Goal: Transaction & Acquisition: Purchase product/service

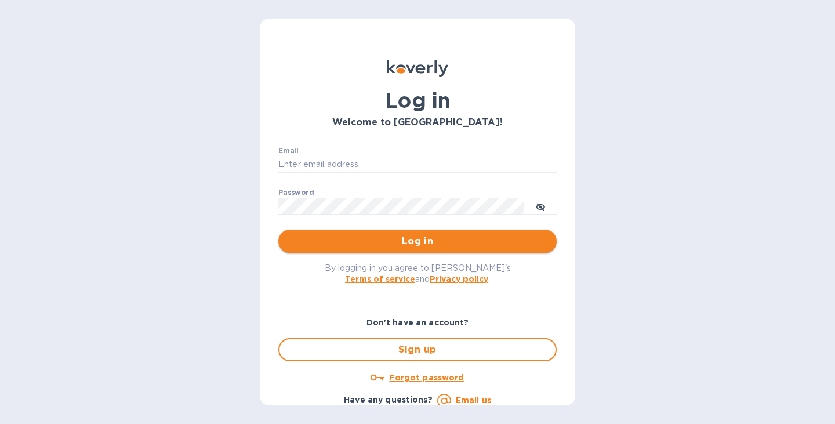
type input "tina@stackhomes.com"
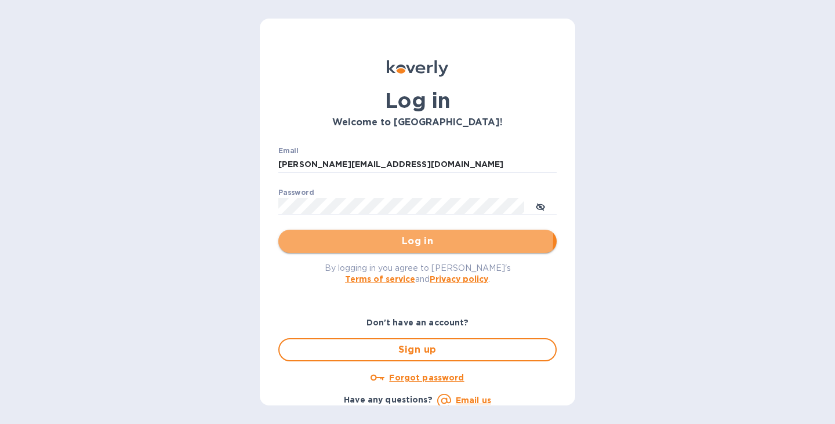
click at [336, 236] on span "Log in" at bounding box center [418, 241] width 260 height 14
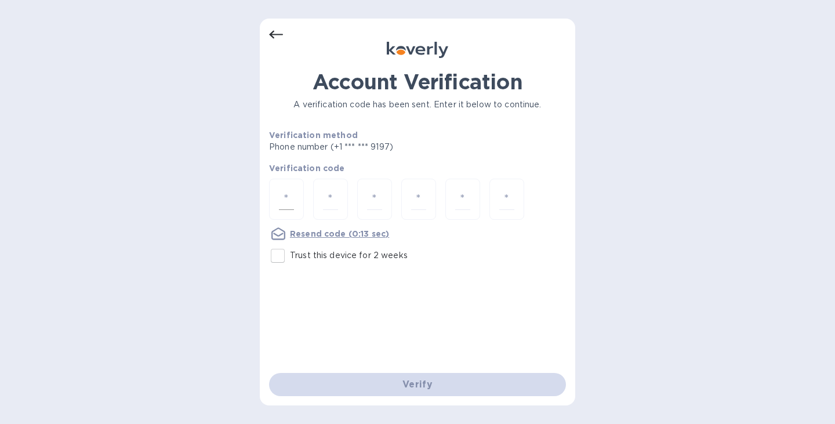
click at [290, 202] on input "number" at bounding box center [286, 199] width 15 height 21
click at [280, 255] on input "Trust this device for 2 weeks" at bounding box center [278, 256] width 24 height 24
checkbox input "true"
click at [288, 188] on div at bounding box center [286, 199] width 35 height 41
type input "5"
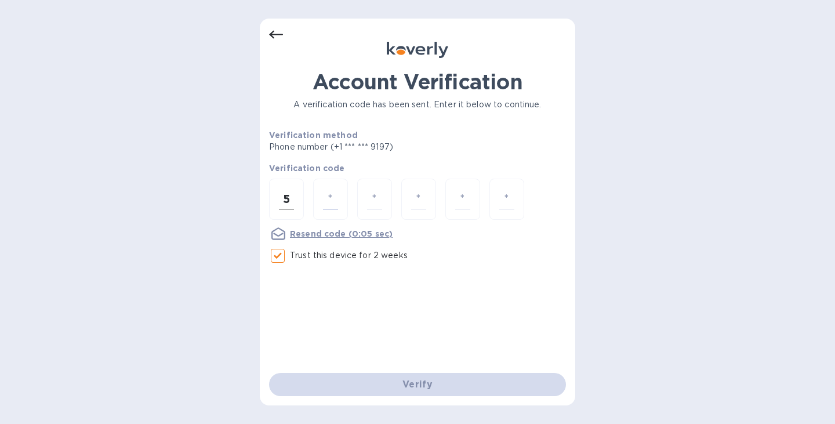
type input "3"
type input "6"
type input "8"
type input "4"
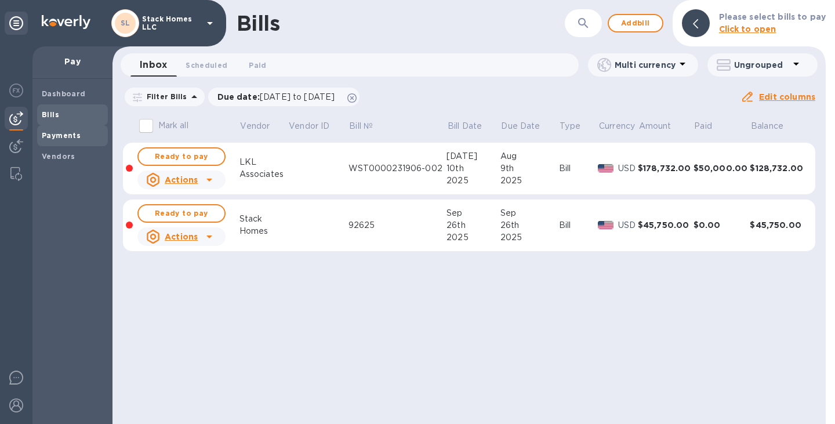
click at [85, 144] on div "Payments" at bounding box center [72, 135] width 71 height 21
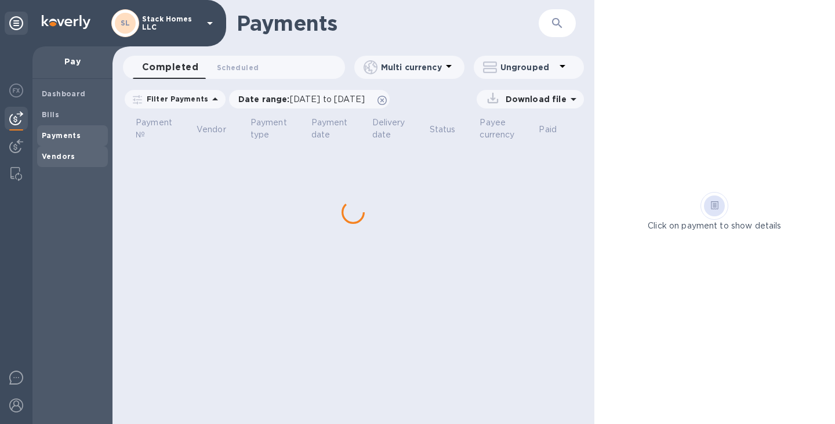
click at [73, 156] on span "Vendors" at bounding box center [72, 157] width 61 height 12
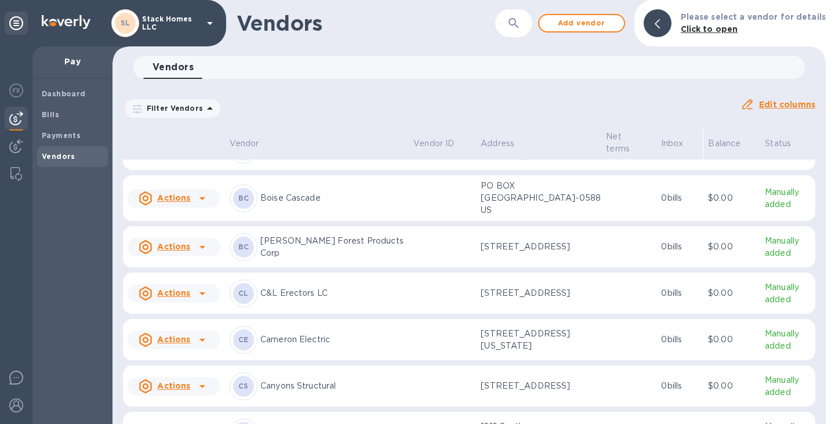
scroll to position [359, 0]
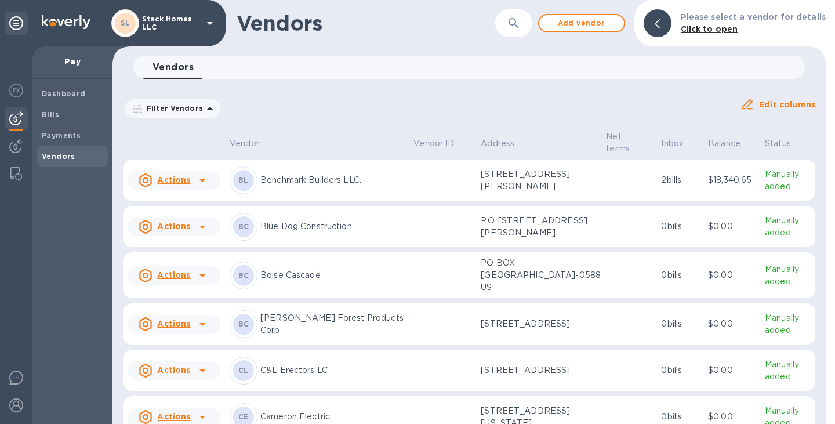
click at [335, 237] on div "BC Blue Dog Construction" at bounding box center [317, 227] width 175 height 28
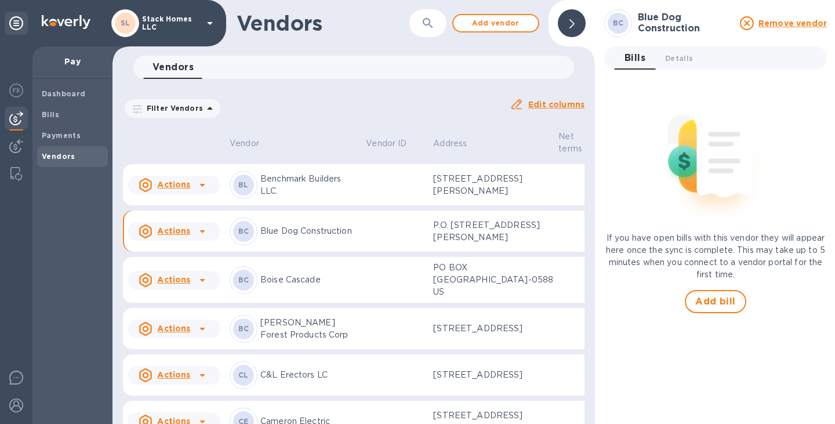
scroll to position [379, 0]
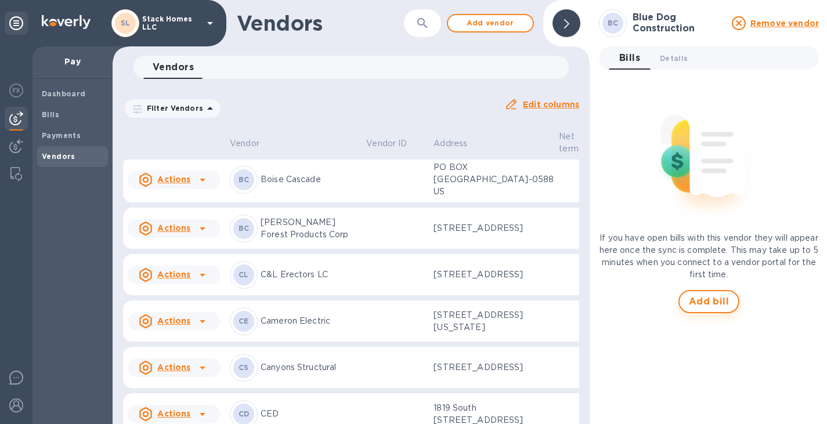
click at [728, 306] on span "Add bill" at bounding box center [709, 302] width 41 height 14
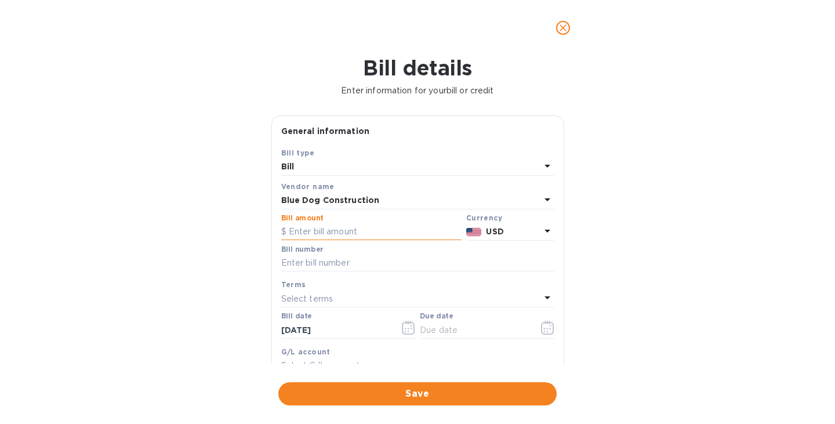
click at [383, 224] on input "text" at bounding box center [371, 231] width 180 height 17
type input "20,892.71"
click at [371, 265] on input "text" at bounding box center [417, 263] width 273 height 17
type input "1212"
click at [542, 329] on icon "button" at bounding box center [547, 328] width 13 height 14
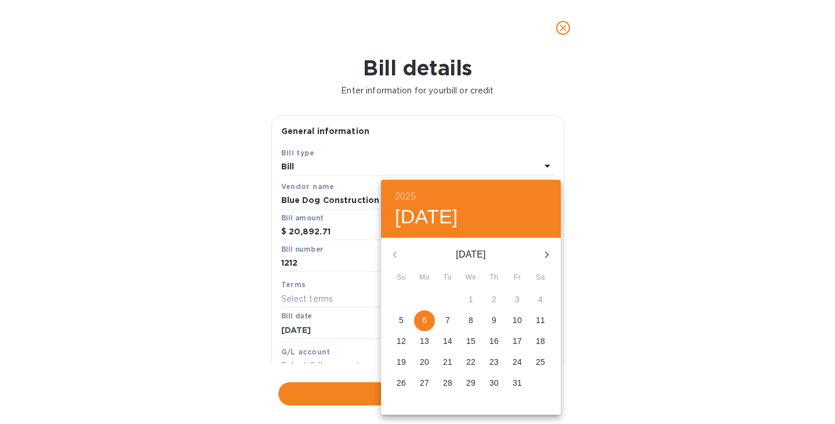
click at [422, 320] on span "6" at bounding box center [424, 320] width 21 height 12
type input "[DATE]"
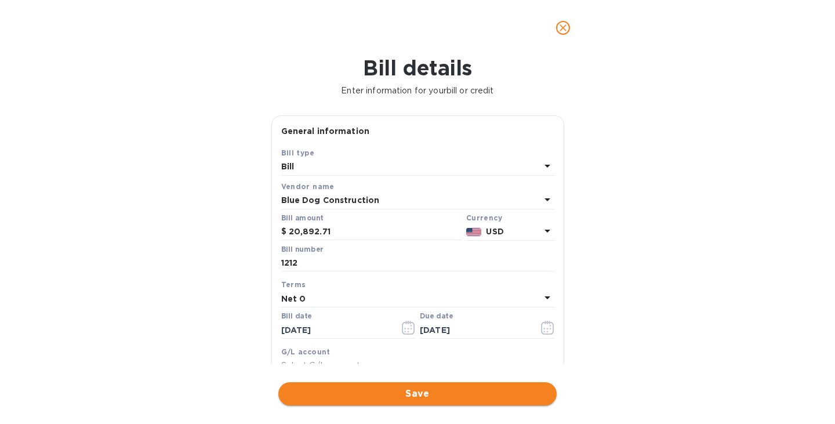
click at [411, 393] on span "Save" at bounding box center [418, 394] width 260 height 14
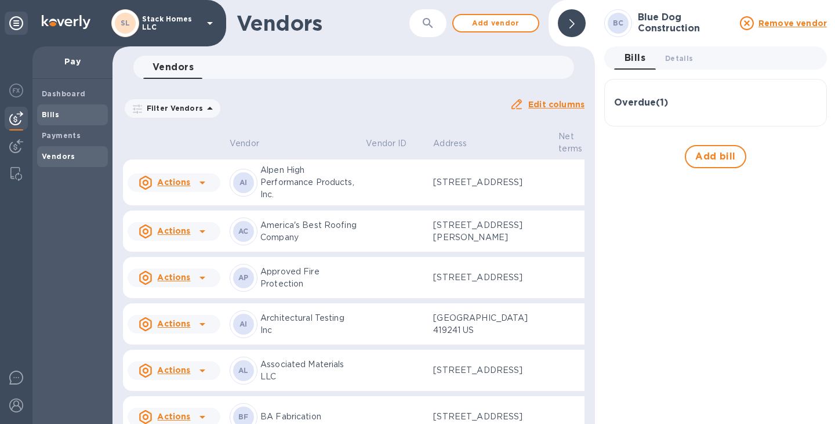
click at [62, 118] on span "Bills" at bounding box center [72, 115] width 61 height 12
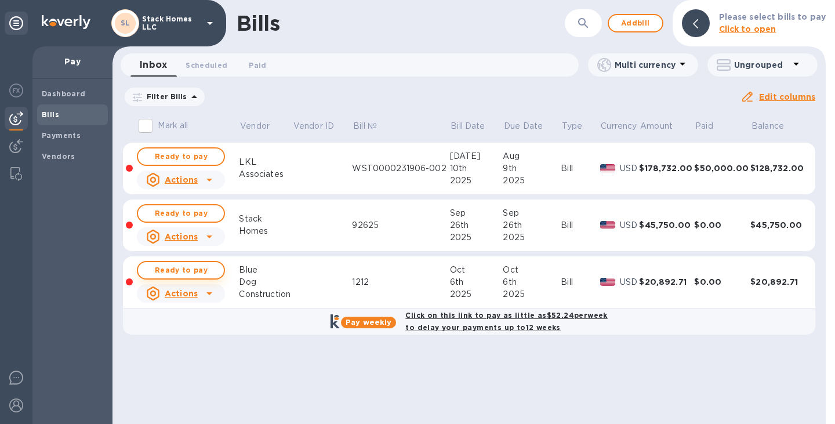
click at [194, 269] on span "Ready to pay" at bounding box center [180, 270] width 67 height 14
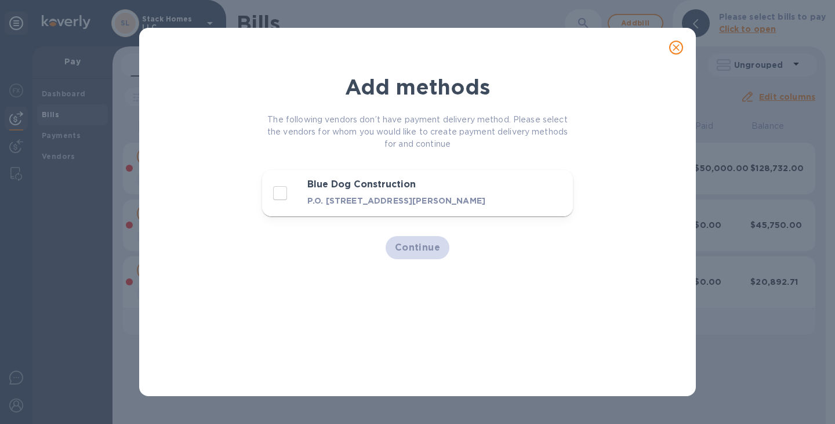
click at [330, 180] on h3 "Blue Dog Construction" at bounding box center [398, 184] width 182 height 11
checkbox input "true"
click at [418, 247] on span "Continue" at bounding box center [418, 248] width 46 height 14
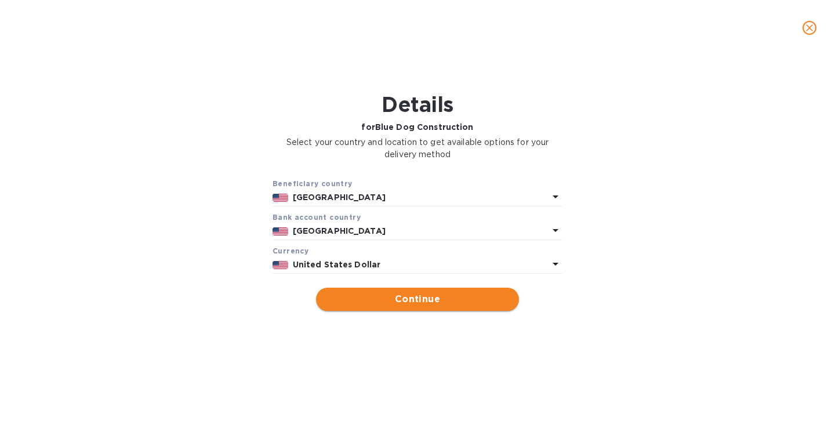
click at [428, 296] on span "Continue" at bounding box center [417, 299] width 184 height 14
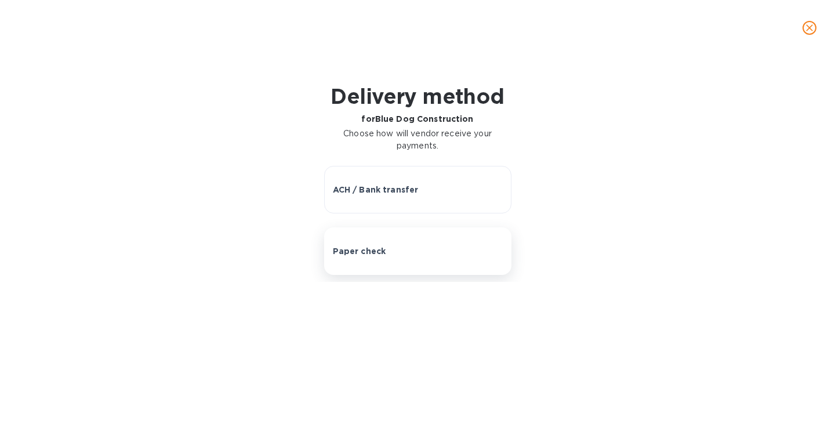
click at [424, 249] on div "Paper check" at bounding box center [418, 251] width 170 height 12
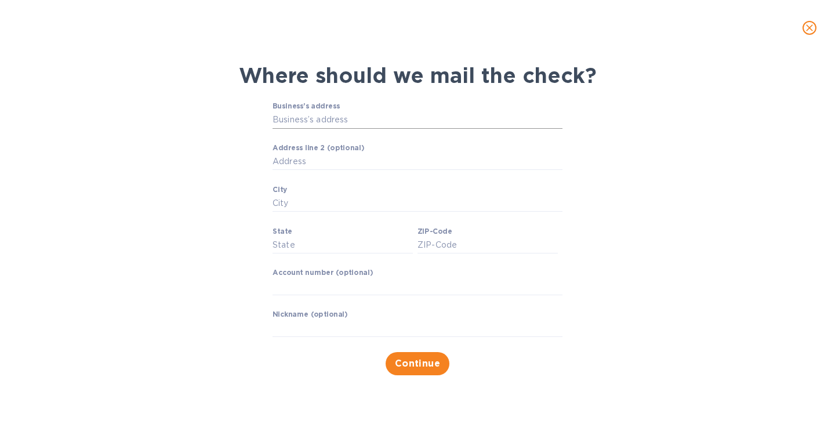
click at [357, 118] on input "Business’s address" at bounding box center [418, 119] width 290 height 17
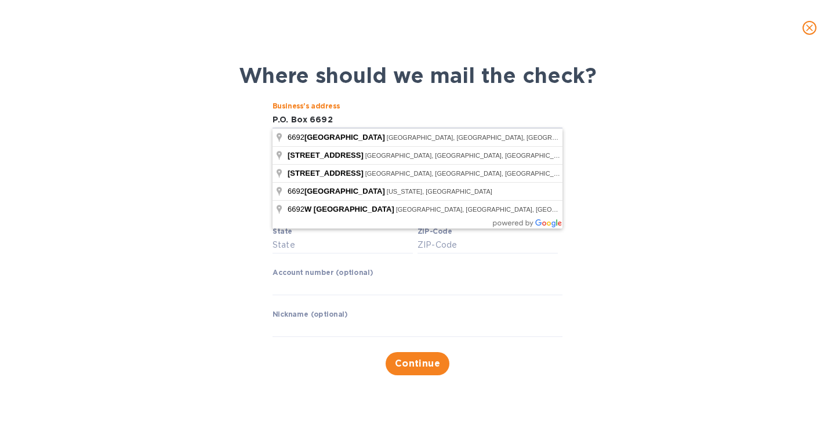
type input "P.O. Box 6692"
click at [684, 131] on div "Where should we mail the check? Business’s address P.O. Box 6692 ​ Address line…" at bounding box center [417, 219] width 817 height 327
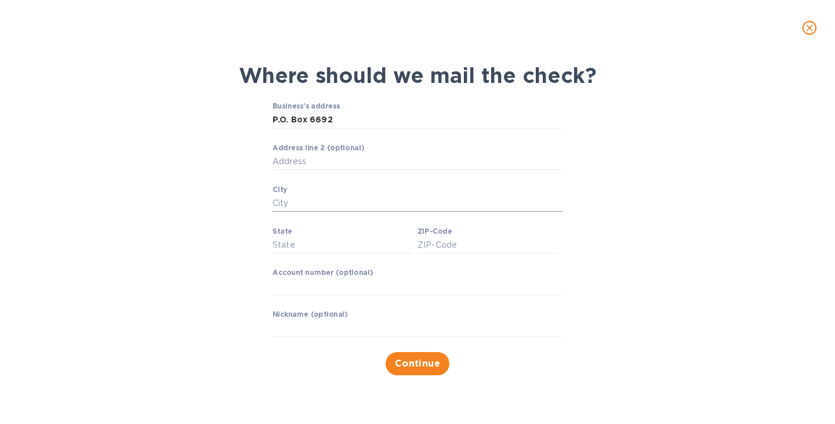
click at [335, 204] on input "City" at bounding box center [418, 203] width 290 height 17
type input "[PERSON_NAME]"
click at [302, 246] on input "State" at bounding box center [343, 245] width 140 height 17
type input "WY"
click at [440, 250] on input "ZIP-Code" at bounding box center [488, 245] width 140 height 17
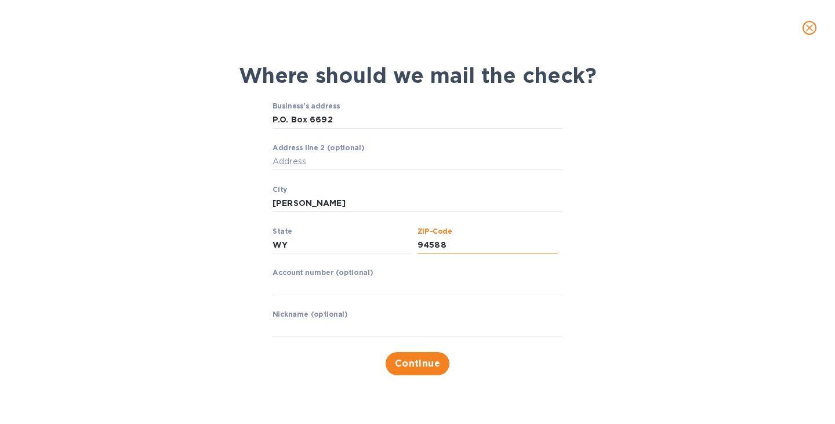
click at [469, 241] on input "94588" at bounding box center [488, 245] width 140 height 17
type input "9"
type input "83002"
click at [422, 362] on span "Continue" at bounding box center [418, 364] width 46 height 14
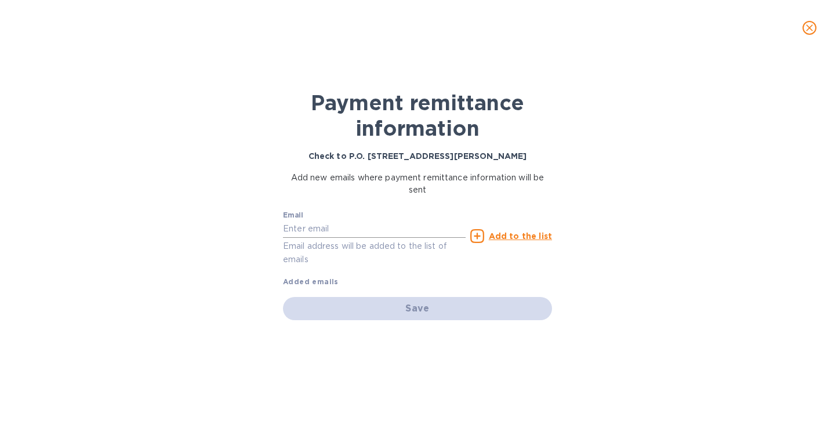
click at [359, 226] on input "text" at bounding box center [374, 228] width 183 height 17
paste input "[EMAIL_ADDRESS][DOMAIN_NAME]"
type input "[EMAIL_ADDRESS][DOMAIN_NAME]"
click at [520, 233] on u "Add to the list" at bounding box center [520, 235] width 63 height 9
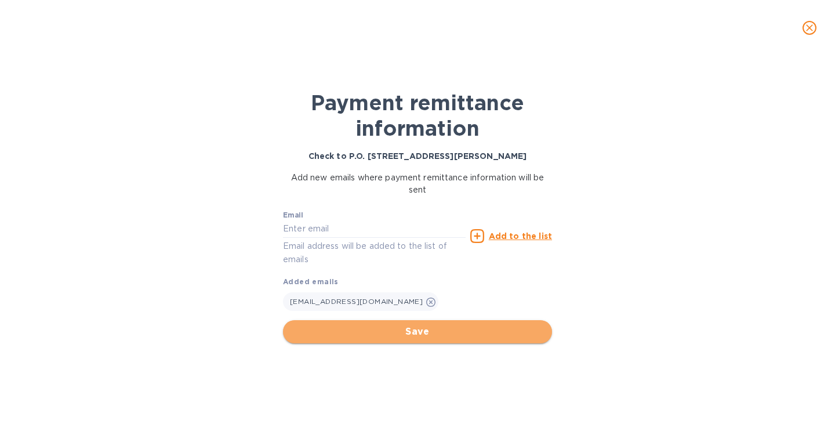
click at [426, 331] on span "Save" at bounding box center [417, 332] width 251 height 14
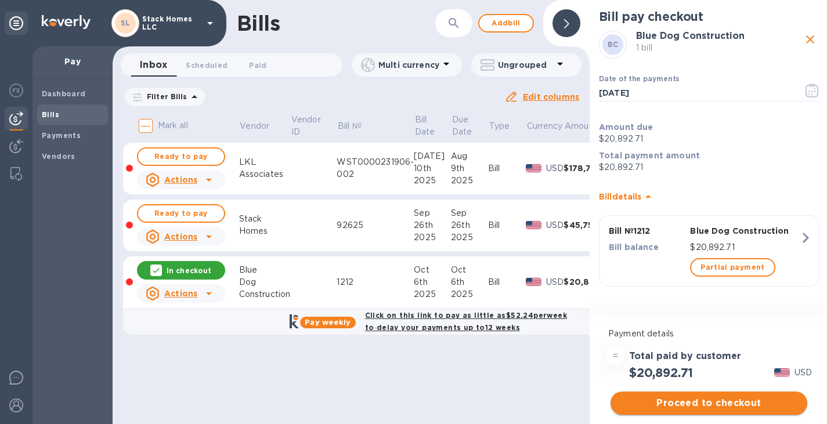
click at [706, 402] on span "Proceed to checkout" at bounding box center [709, 403] width 178 height 14
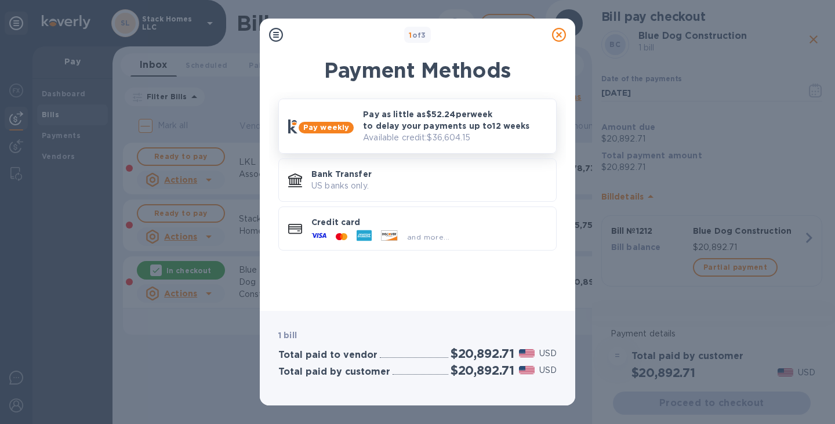
click at [435, 119] on p "Pay as little as $52.24 per week to delay your payments up to 12 weeks" at bounding box center [455, 119] width 184 height 23
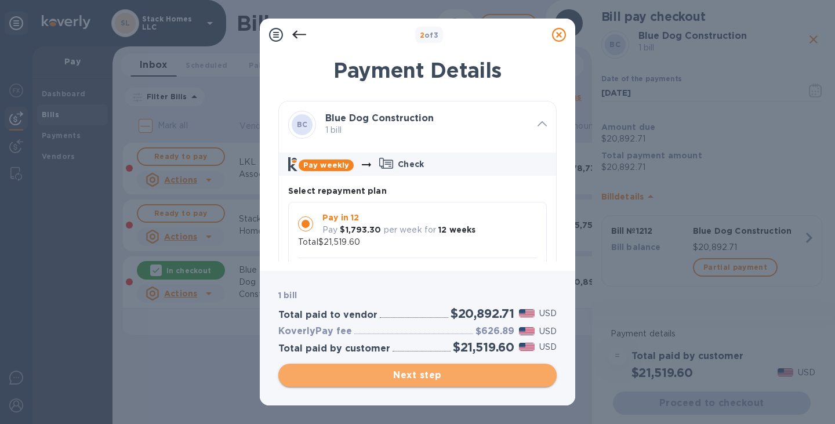
click at [406, 374] on span "Next step" at bounding box center [418, 375] width 260 height 14
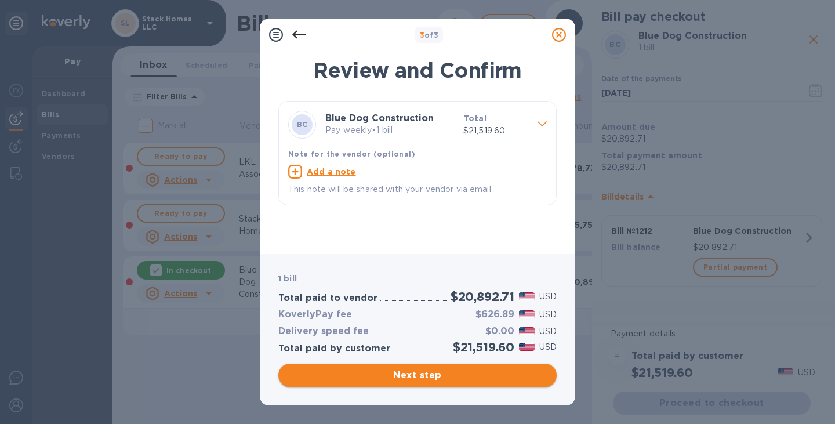
click at [406, 374] on span "Next step" at bounding box center [418, 375] width 260 height 14
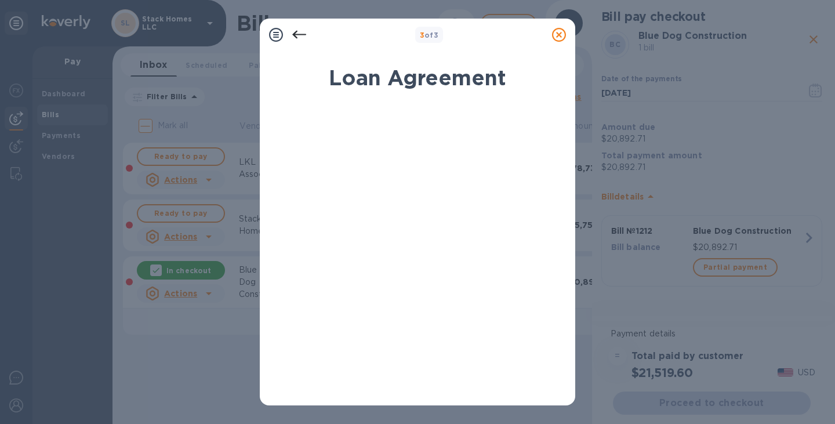
scroll to position [224, 0]
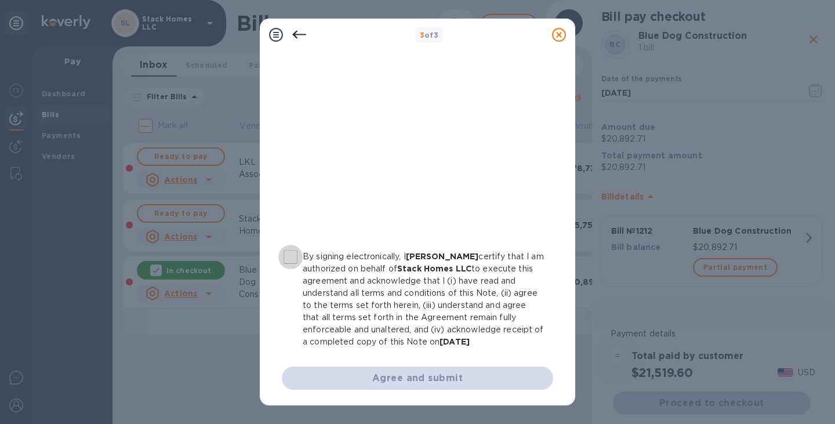
click at [289, 253] on input "By signing electronically, I [PERSON_NAME] certify that I am authorized on beha…" at bounding box center [290, 257] width 24 height 24
checkbox input "true"
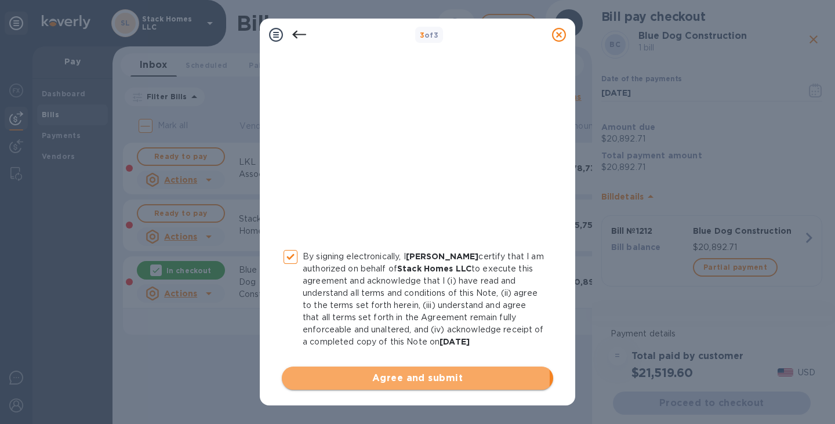
click at [361, 378] on span "Agree and submit" at bounding box center [417, 378] width 253 height 14
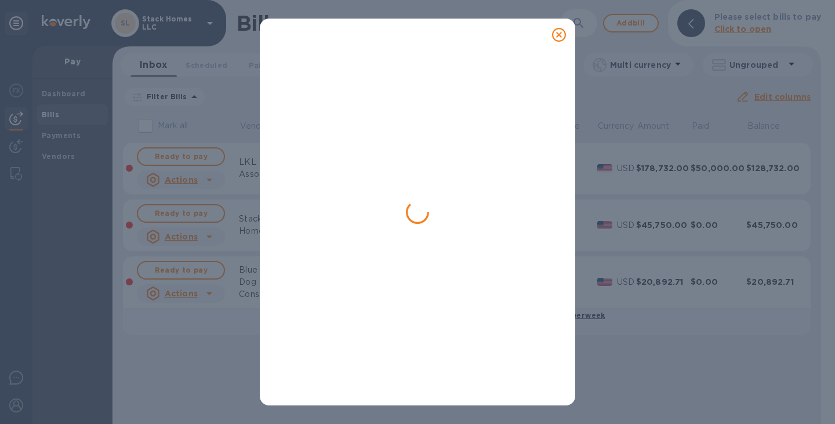
click at [414, 136] on div at bounding box center [417, 227] width 278 height 338
click at [365, 187] on div at bounding box center [417, 227] width 278 height 338
click at [559, 23] on div at bounding box center [559, 35] width 32 height 32
click at [559, 35] on icon at bounding box center [559, 35] width 14 height 14
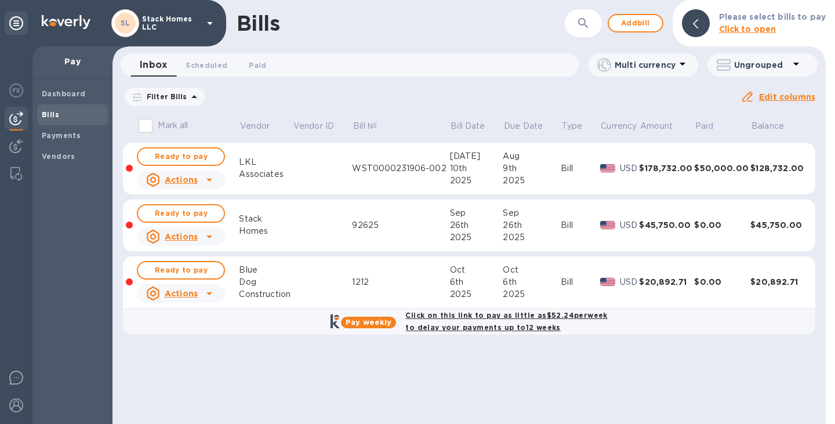
click at [273, 291] on div "Construction" at bounding box center [265, 294] width 53 height 12
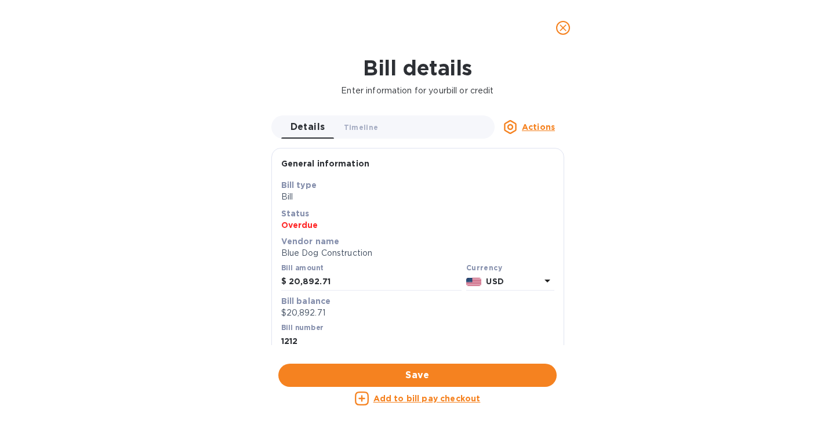
click at [555, 32] on button "close" at bounding box center [563, 28] width 28 height 28
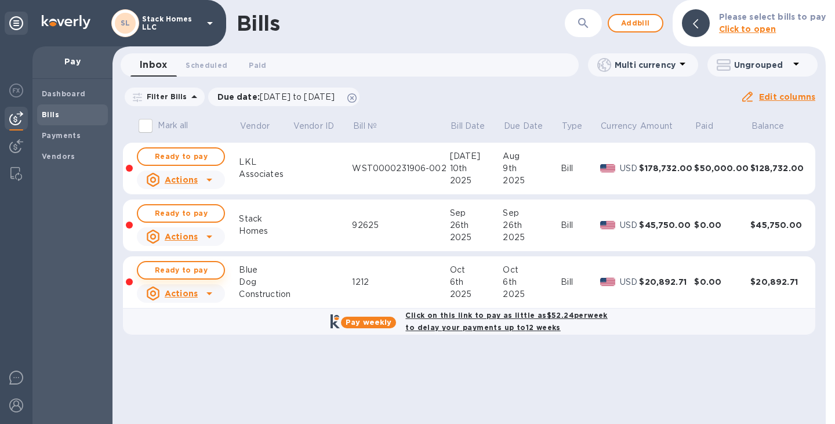
click at [166, 278] on button "Ready to pay" at bounding box center [181, 270] width 88 height 19
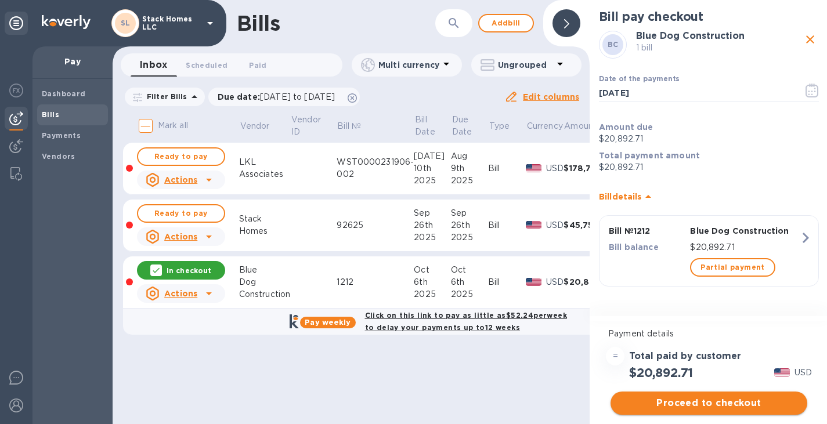
click at [726, 401] on span "Proceed to checkout" at bounding box center [709, 403] width 178 height 14
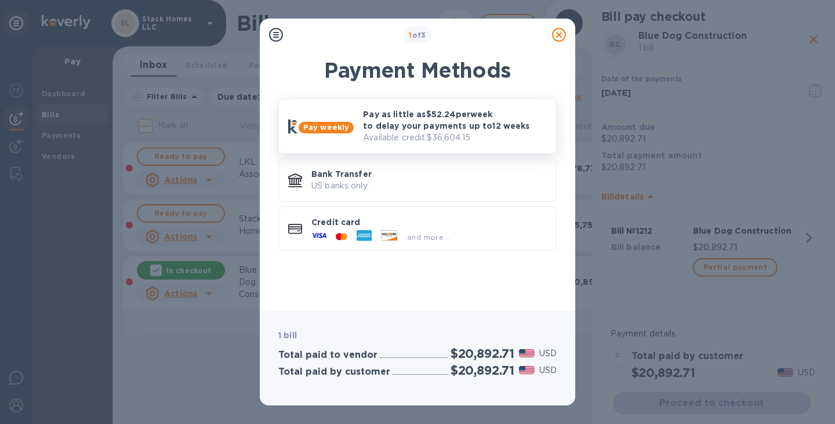
click at [440, 110] on p "Pay as little as $52.24 per week to delay your payments up to 12 weeks" at bounding box center [455, 119] width 184 height 23
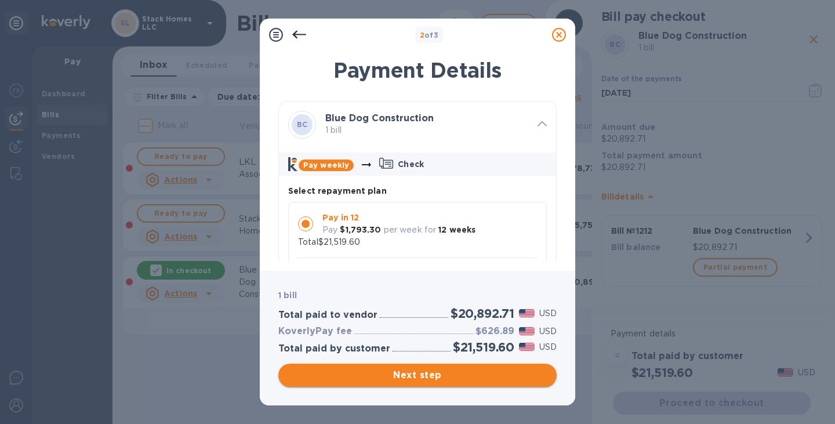
click at [447, 375] on span "Next step" at bounding box center [418, 375] width 260 height 14
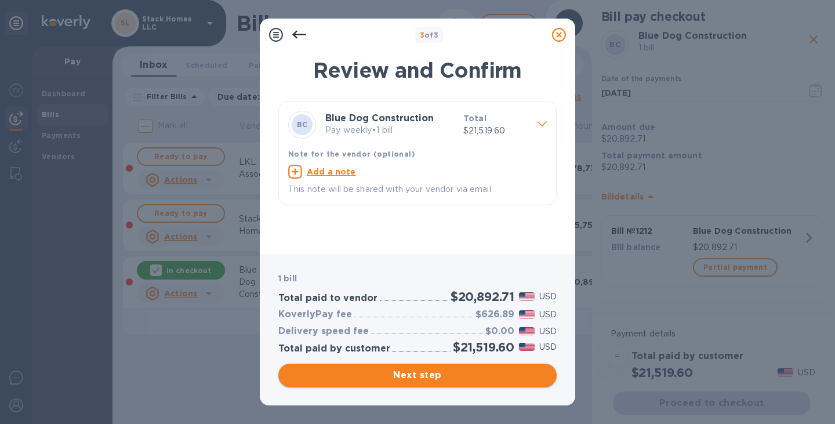
click at [447, 375] on span "Next step" at bounding box center [418, 375] width 260 height 14
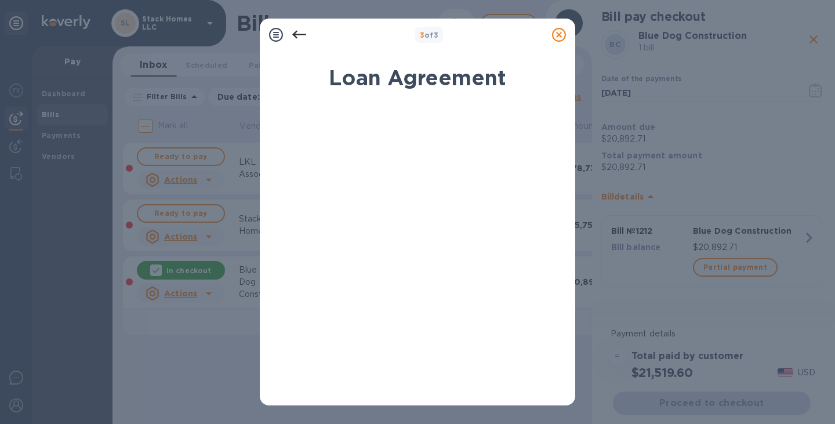
scroll to position [224, 0]
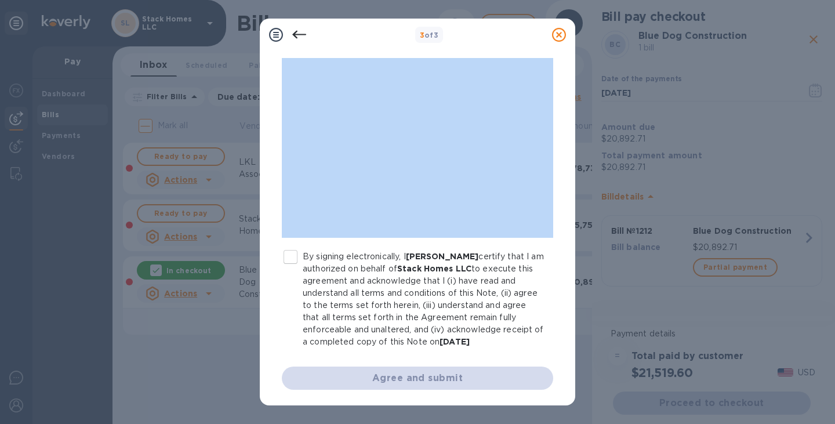
drag, startPoint x: 271, startPoint y: 162, endPoint x: 292, endPoint y: 252, distance: 92.9
click at [292, 252] on div "Loan Agreement By signing electronically, I Tina Catchings certify that I am au…" at bounding box center [417, 227] width 297 height 338
click at [295, 283] on label "By signing electronically, I [PERSON_NAME] certify that I am authorized on beha…" at bounding box center [411, 299] width 266 height 97
click at [295, 269] on input "By signing electronically, I [PERSON_NAME] certify that I am authorized on beha…" at bounding box center [290, 257] width 24 height 24
checkbox input "true"
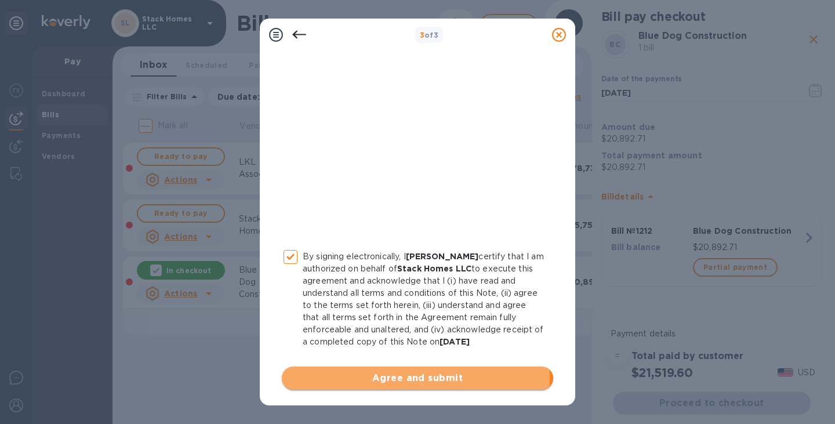
click at [373, 378] on span "Agree and submit" at bounding box center [417, 378] width 253 height 14
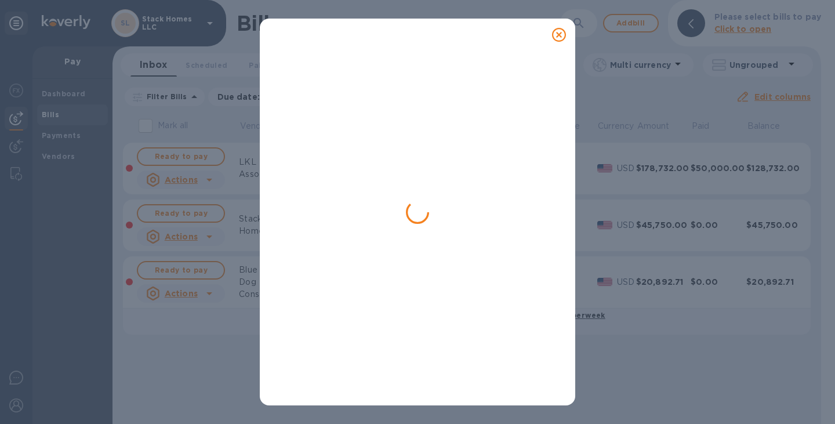
click at [501, 80] on div at bounding box center [417, 227] width 278 height 338
